Goal: Navigation & Orientation: Find specific page/section

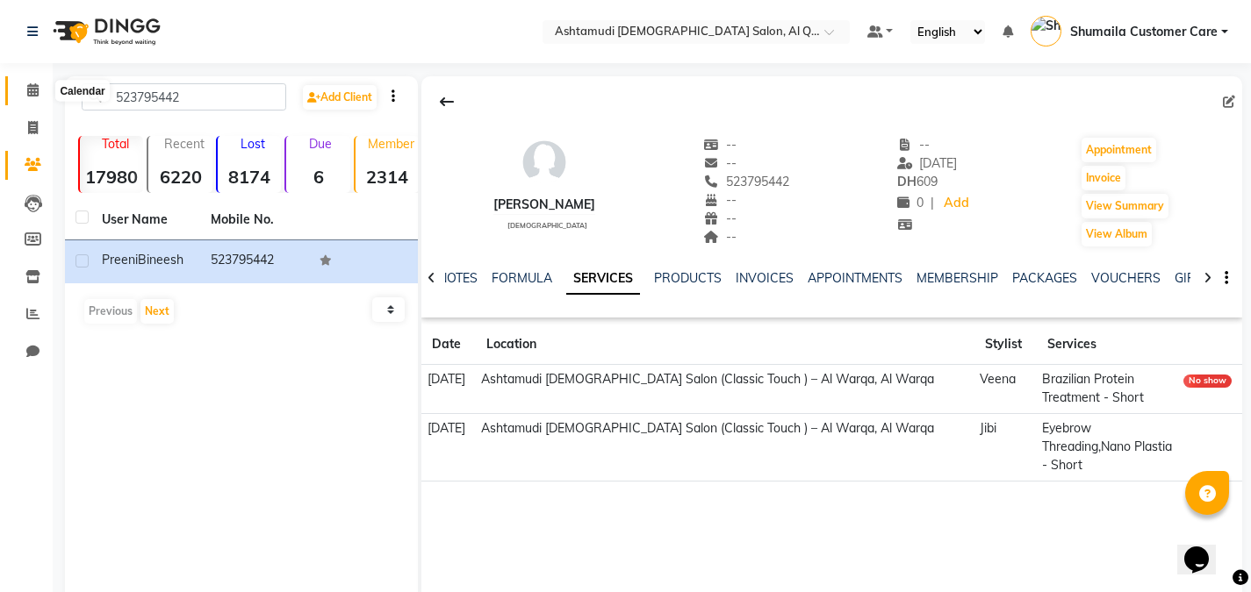
click at [23, 82] on span at bounding box center [33, 91] width 31 height 20
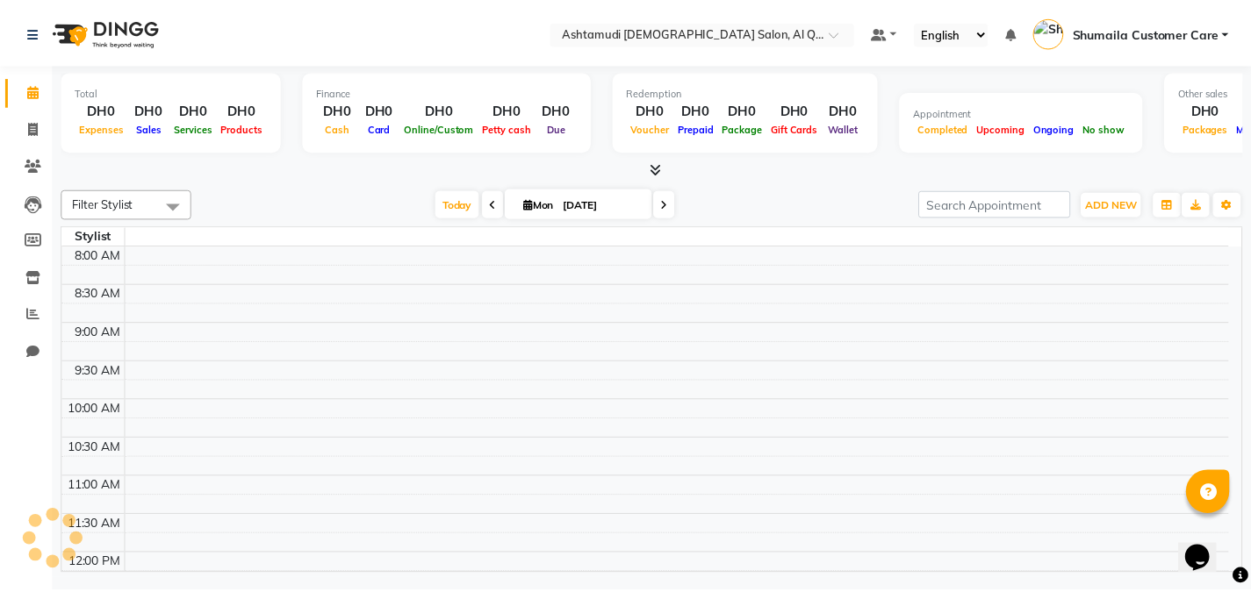
scroll to position [773, 0]
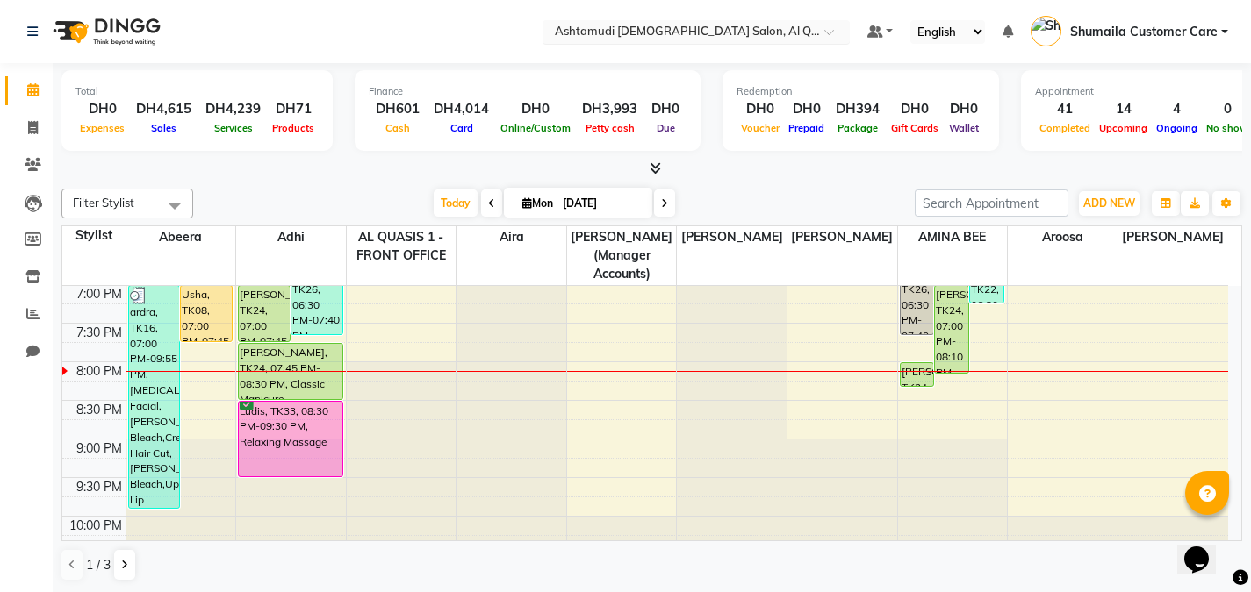
click at [807, 20] on div "Select Location × Ashtamudi [DEMOGRAPHIC_DATA] Salon, [GEOGRAPHIC_DATA] 1" at bounding box center [695, 32] width 307 height 24
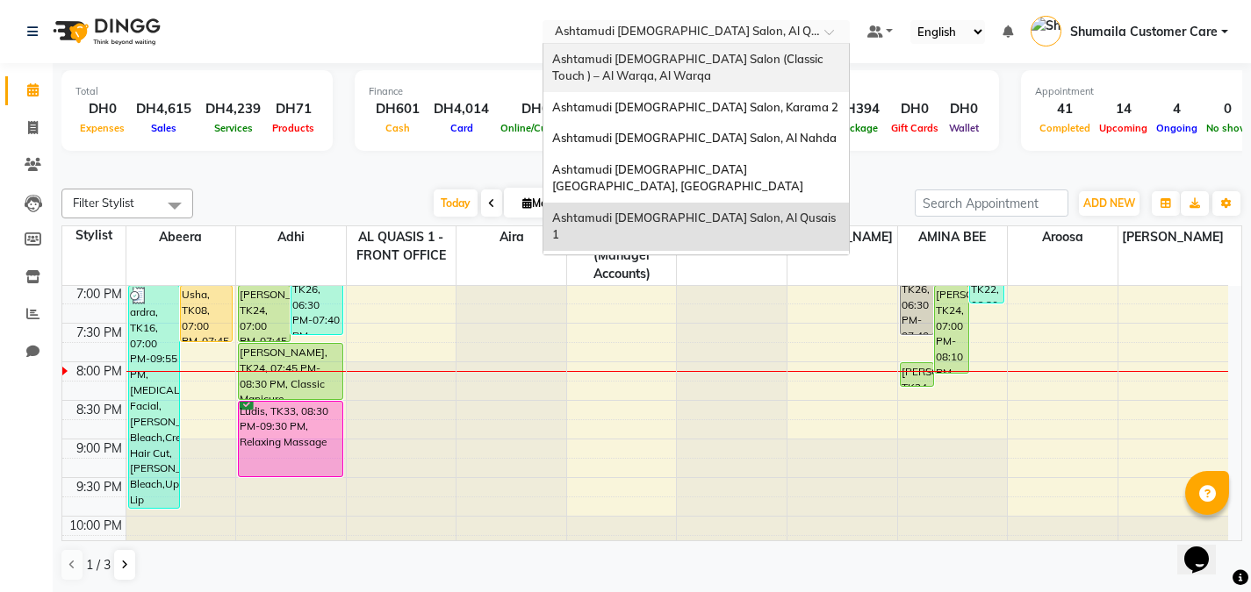
click at [718, 71] on div "Ashtamudi [DEMOGRAPHIC_DATA] Salon (Classic Touch ) – Al Warqa, Al Warqa" at bounding box center [695, 68] width 305 height 48
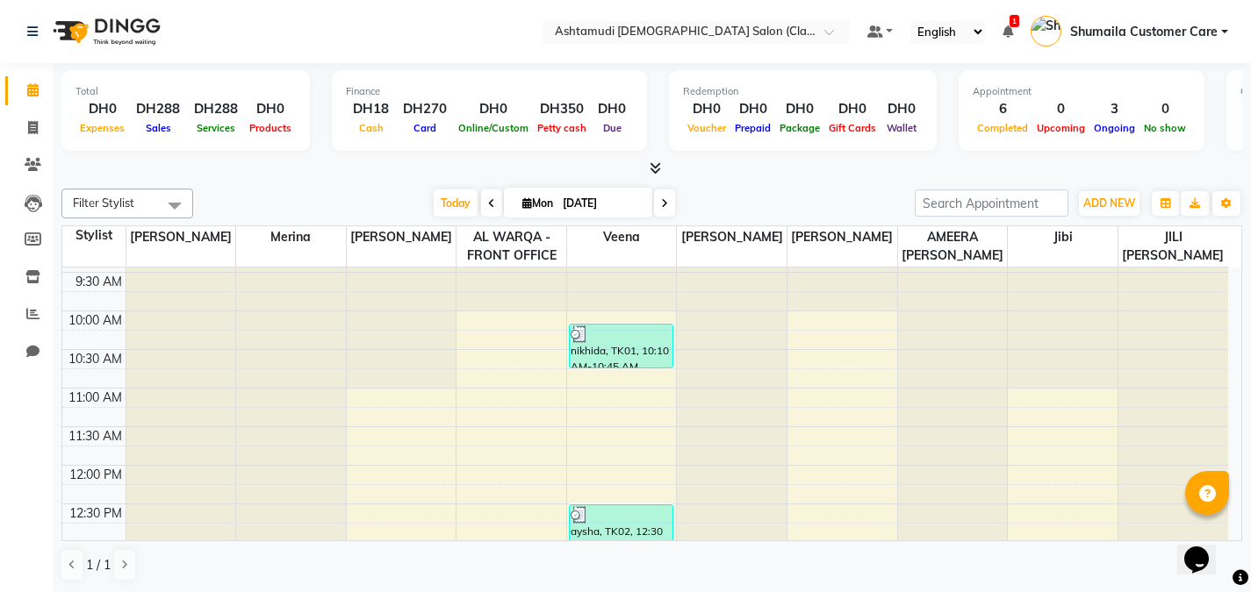
scroll to position [5, 0]
